Goal: Information Seeking & Learning: Find specific fact

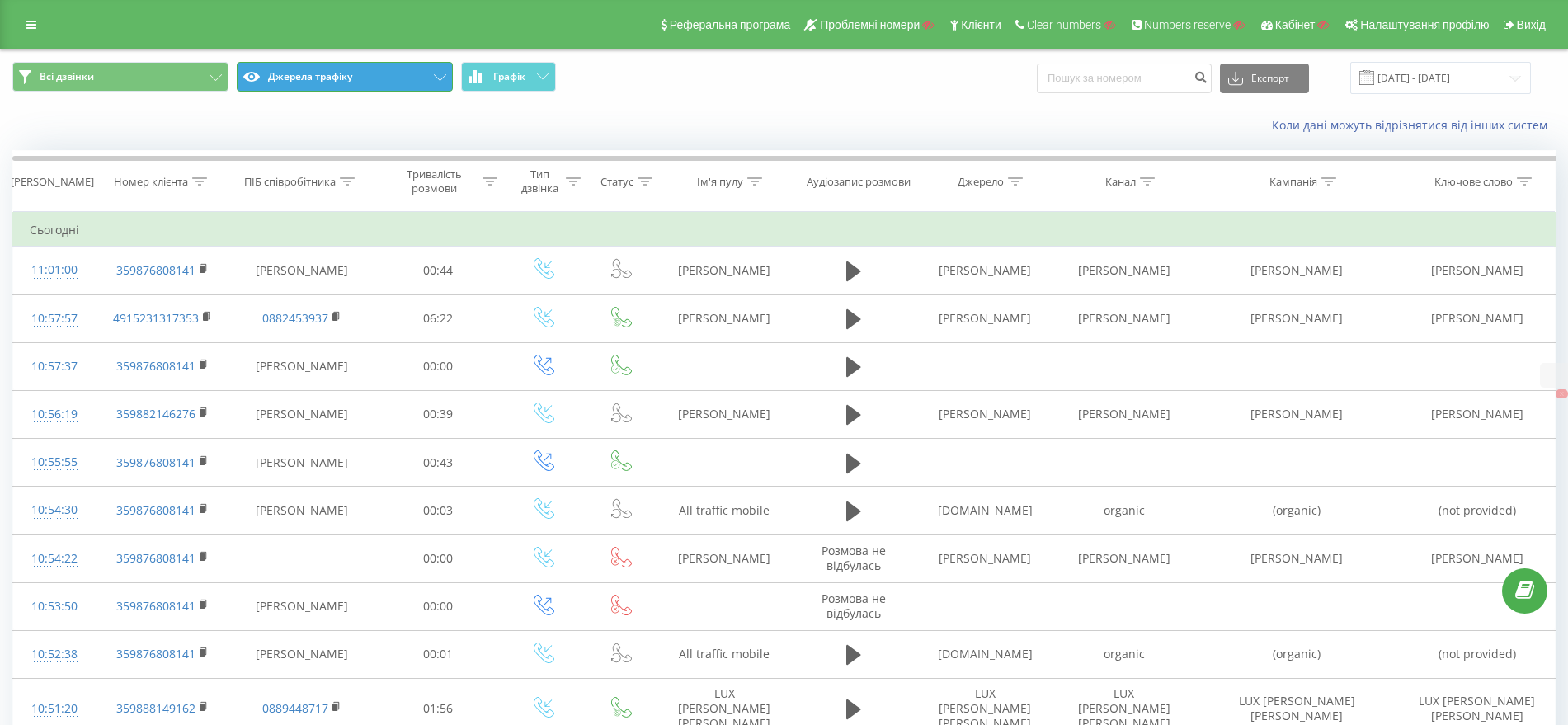
click at [301, 76] on button "Джерела трафіку" at bounding box center [345, 76] width 216 height 30
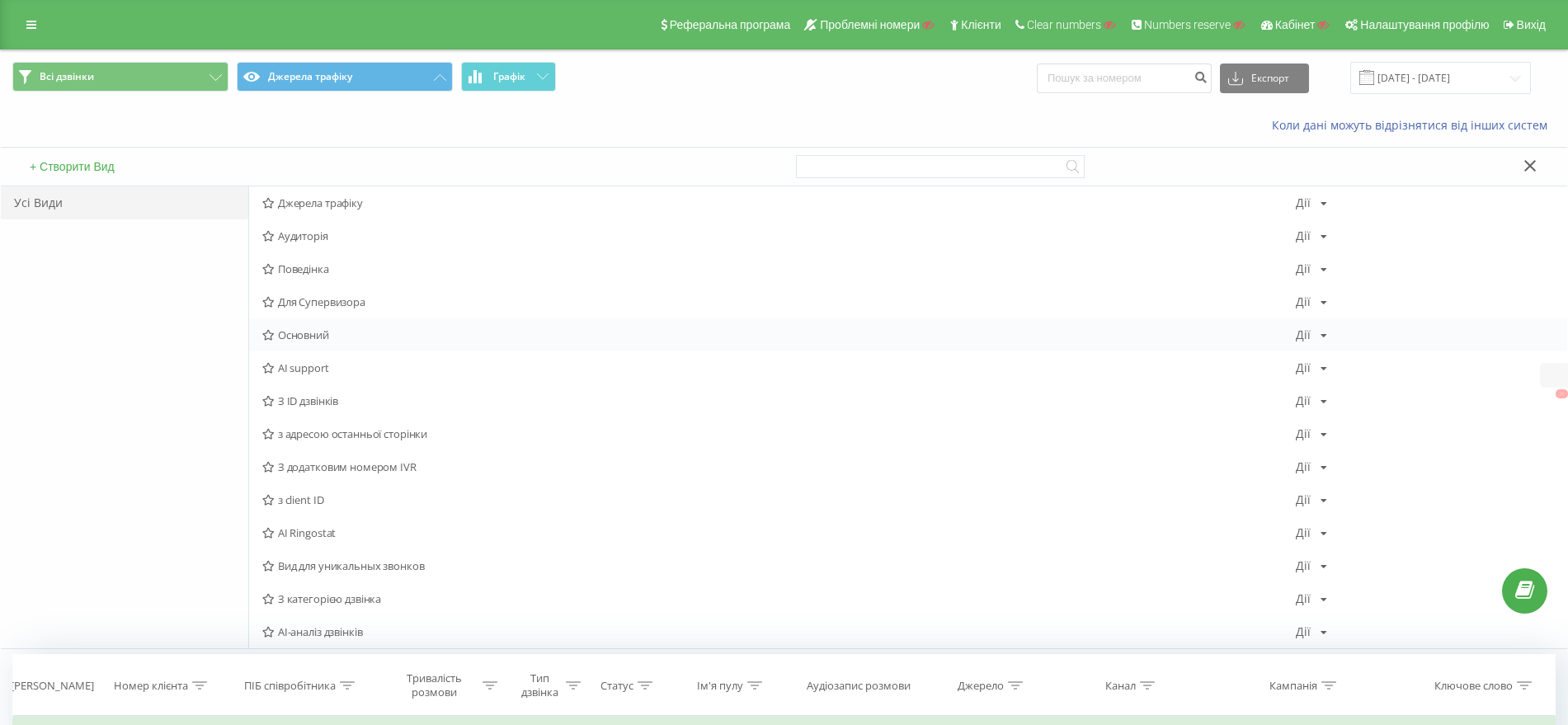
click at [294, 336] on span "Основний" at bounding box center [779, 334] width 1033 height 11
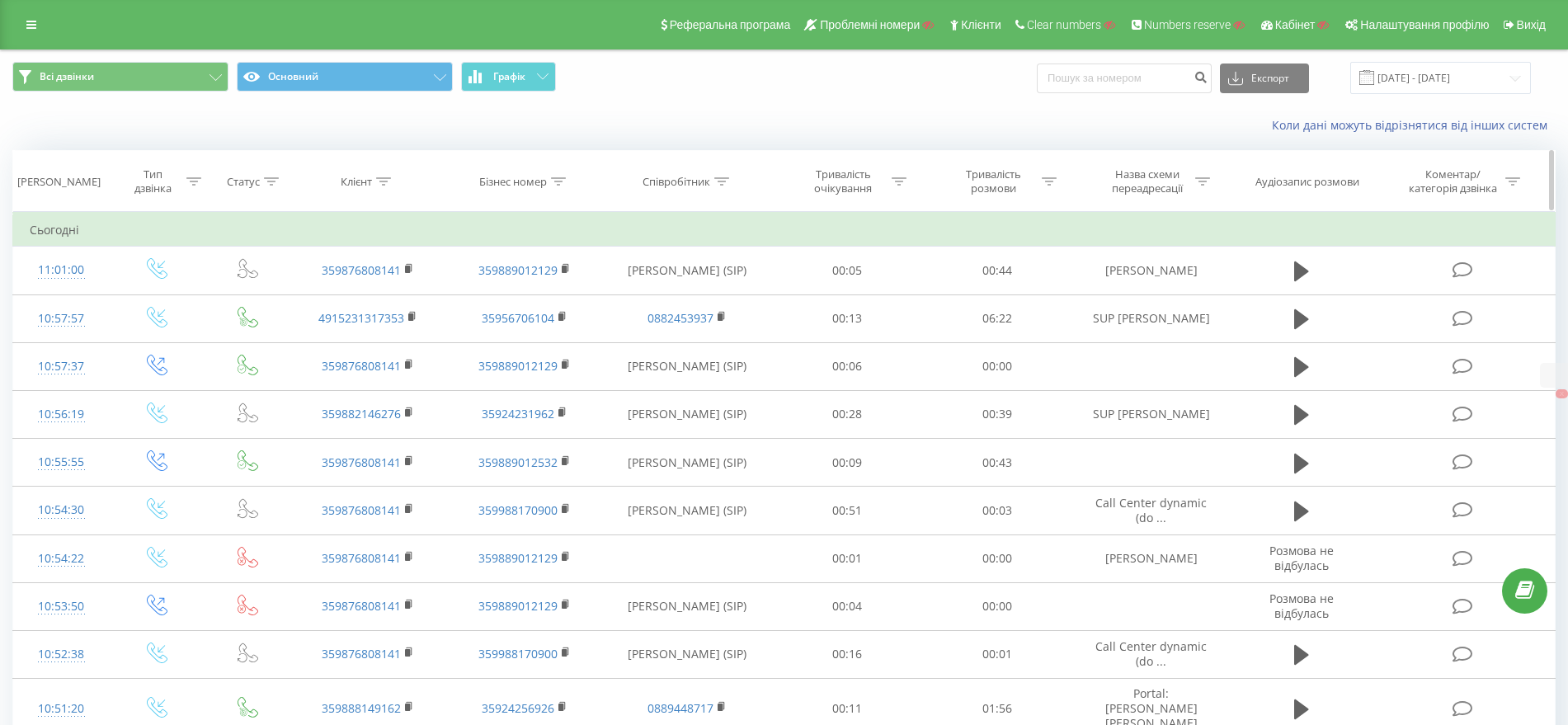
click at [557, 181] on icon at bounding box center [558, 181] width 15 height 8
click at [495, 293] on input "text" at bounding box center [524, 299] width 145 height 29
paste input "35924256922"
type input "35924256922"
click at [586, 333] on button "OK" at bounding box center [559, 332] width 70 height 20
